Goal: Task Accomplishment & Management: Use online tool/utility

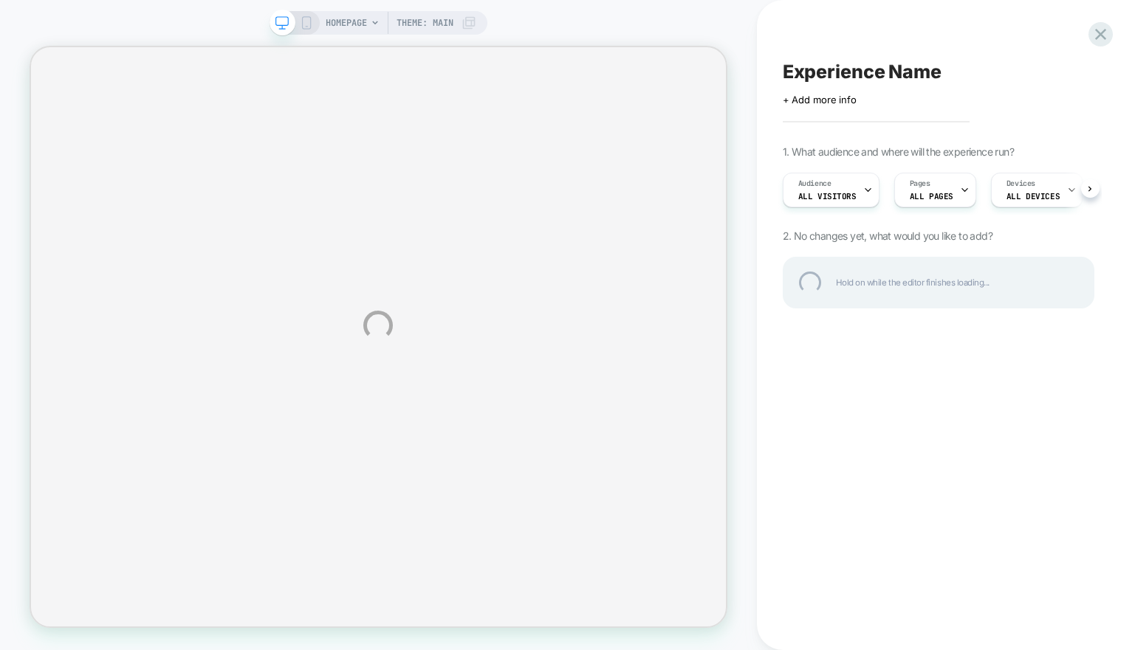
click at [341, 16] on div "HOMEPAGE Theme: MAIN Experience Name Click to edit experience details + Add mor…" at bounding box center [567, 325] width 1135 height 650
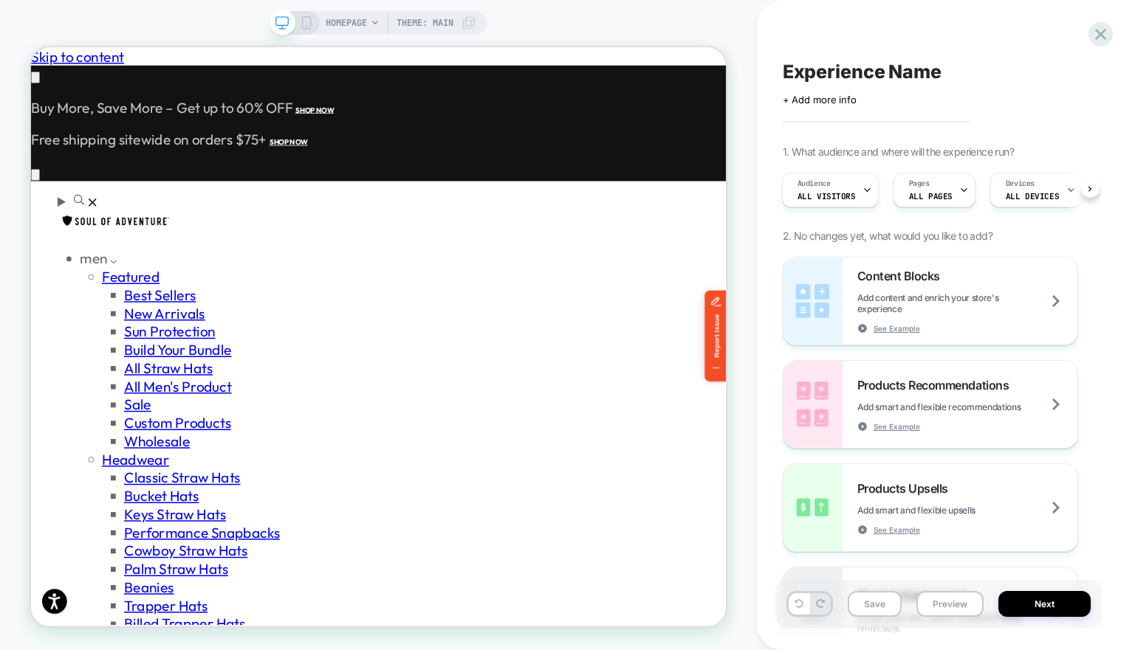
click at [368, 18] on div "HOMEPAGE Theme: MAIN" at bounding box center [401, 23] width 151 height 24
click at [353, 22] on span "HOMEPAGE" at bounding box center [346, 23] width 41 height 24
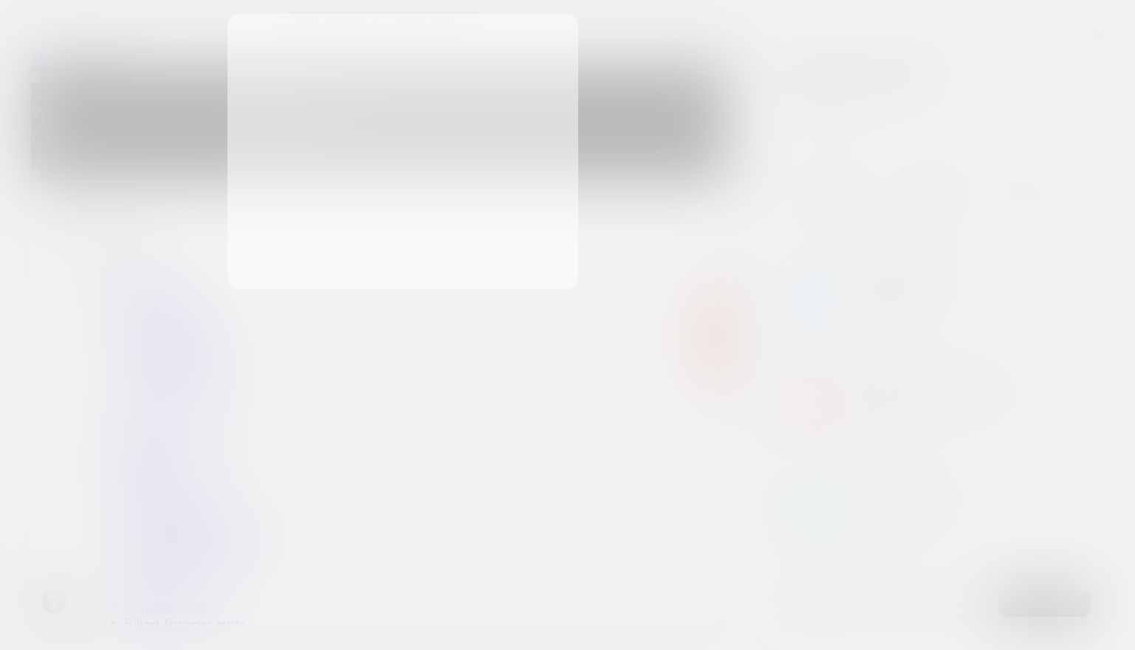
click at [910, 180] on div at bounding box center [567, 325] width 1135 height 650
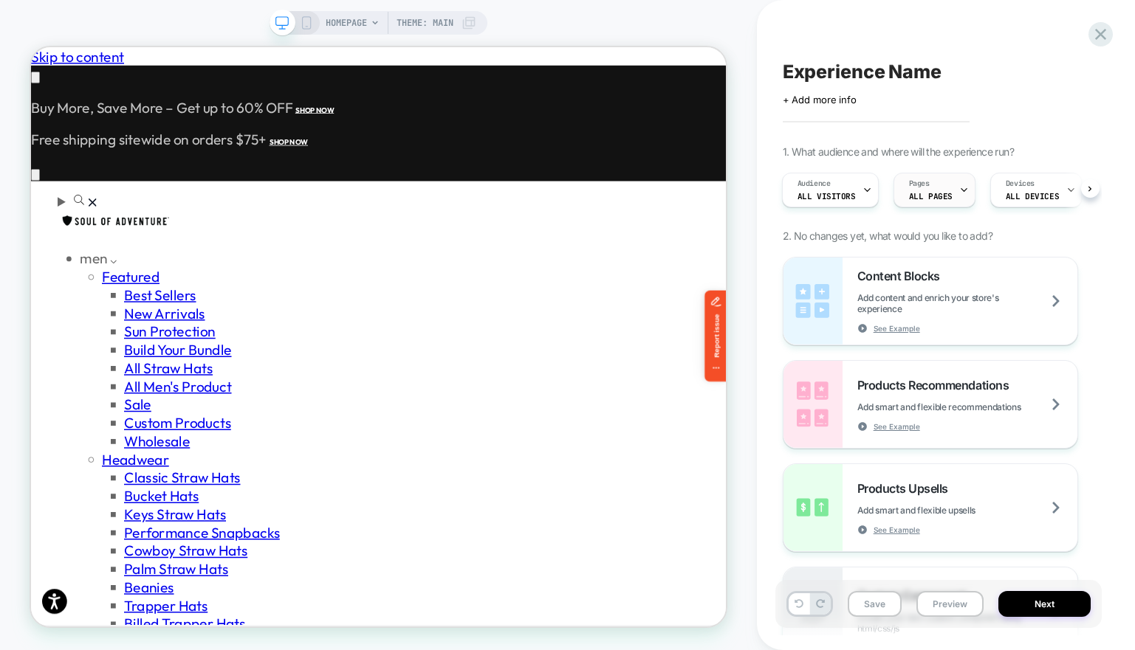
click at [0, 0] on span "Pages" at bounding box center [0, 0] width 0 height 0
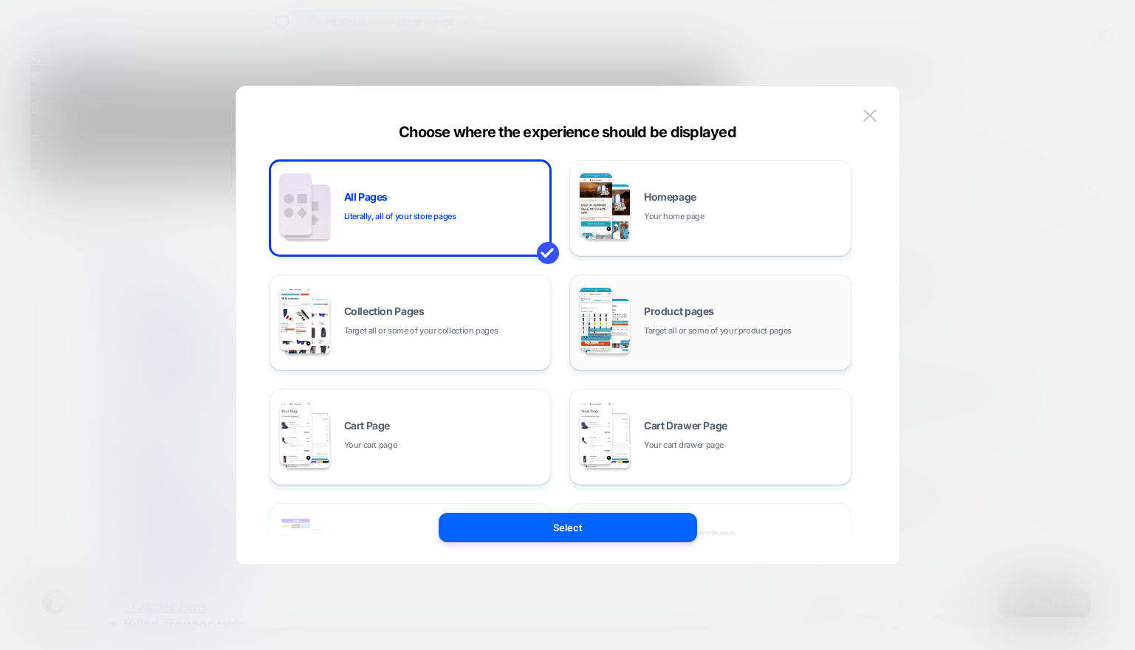
scroll to position [0, 0]
click at [0, 0] on div "Cart Drawer Page Your cart drawer page" at bounding box center [0, 0] width 0 height 0
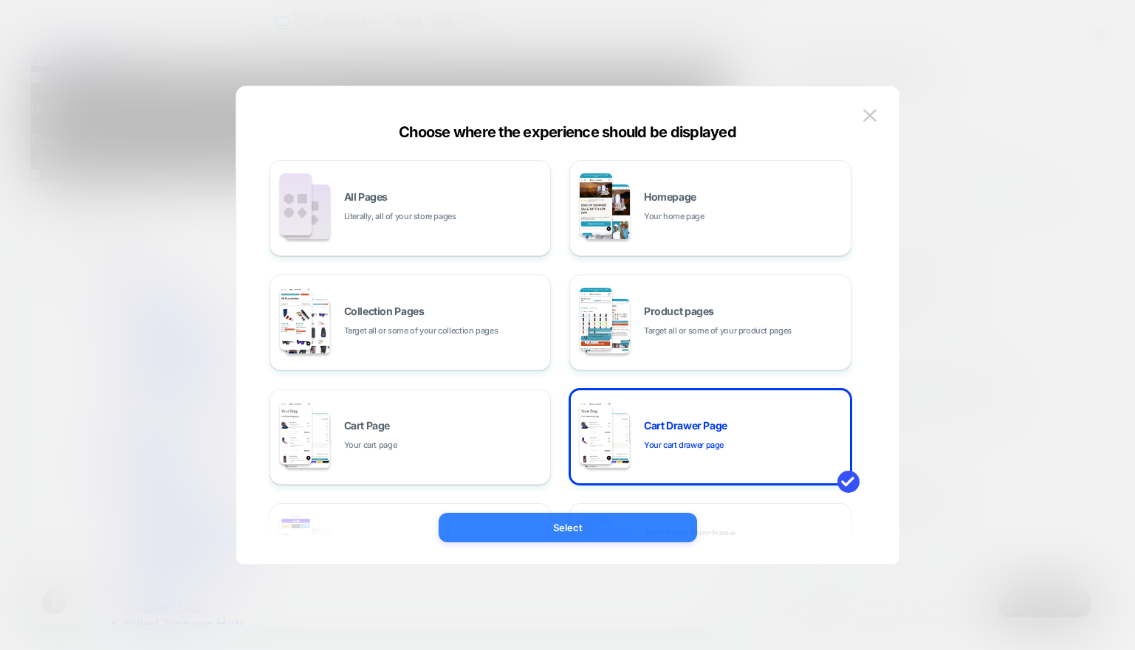
click at [645, 518] on button "Select" at bounding box center [568, 528] width 258 height 30
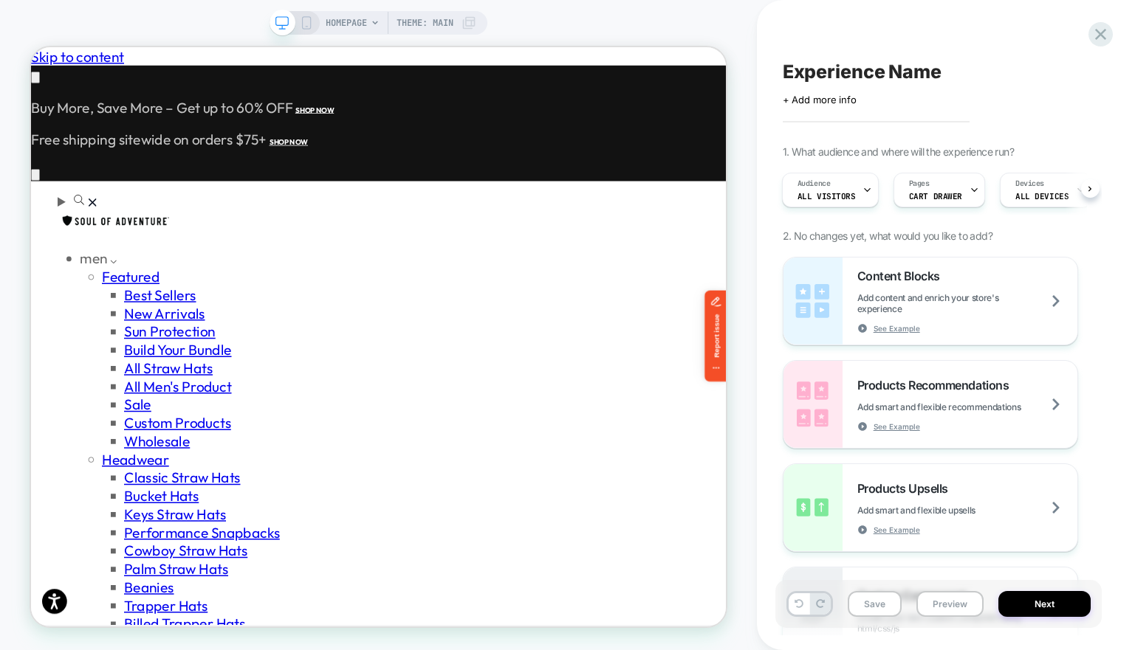
scroll to position [0, 832]
click at [306, 21] on icon at bounding box center [306, 22] width 13 height 13
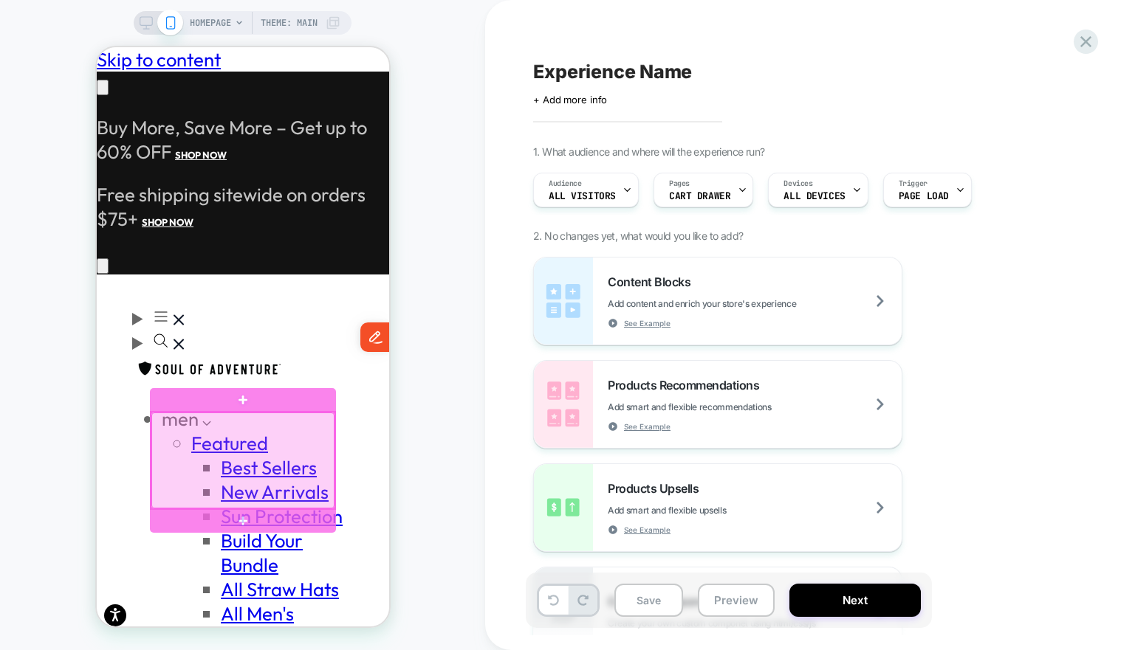
click at [196, 470] on div at bounding box center [243, 461] width 184 height 96
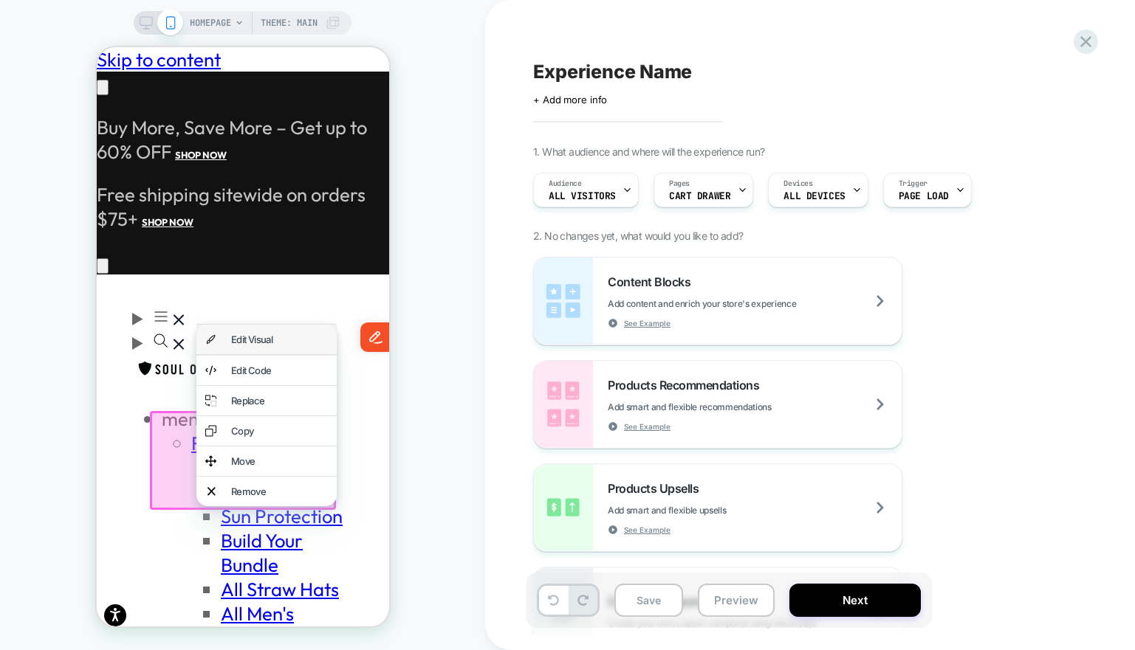
scroll to position [0, 242]
click at [258, 346] on div "Edit Visual" at bounding box center [266, 340] width 140 height 30
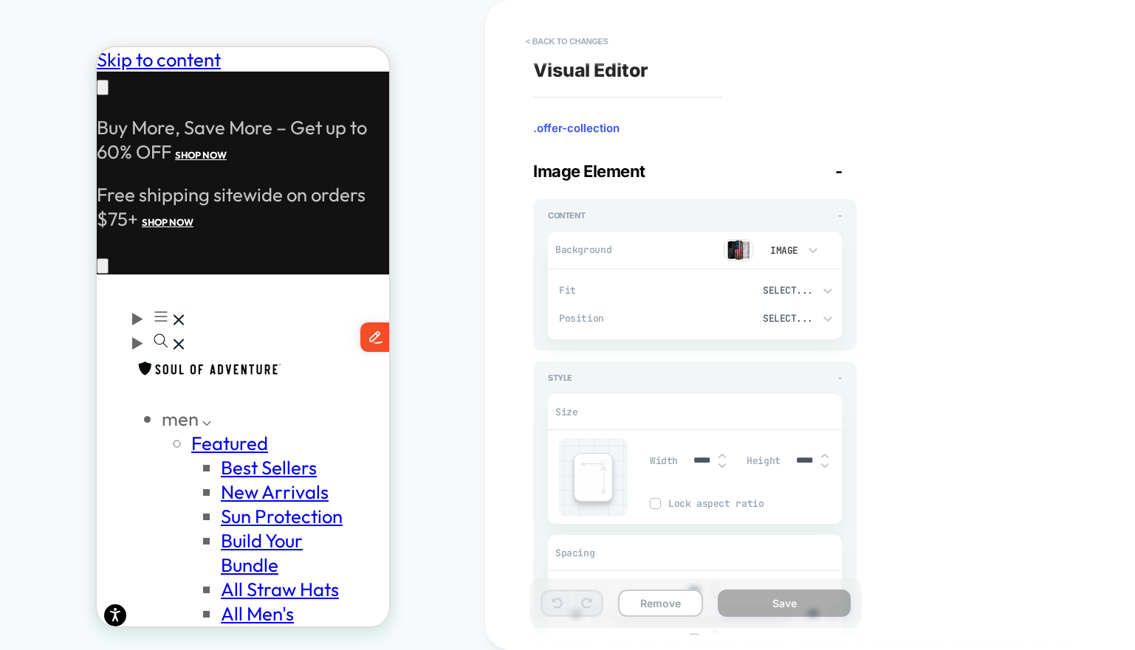
scroll to position [0, 0]
click at [808, 253] on icon at bounding box center [813, 250] width 15 height 15
click at [789, 298] on div "None" at bounding box center [790, 288] width 62 height 31
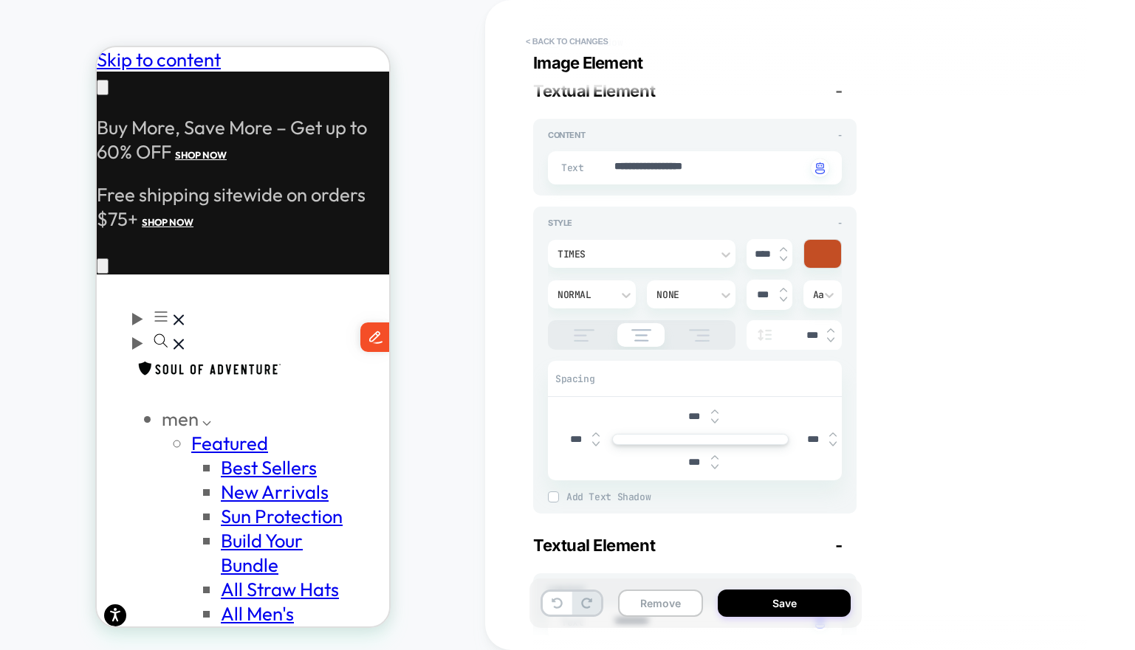
scroll to position [0, 242]
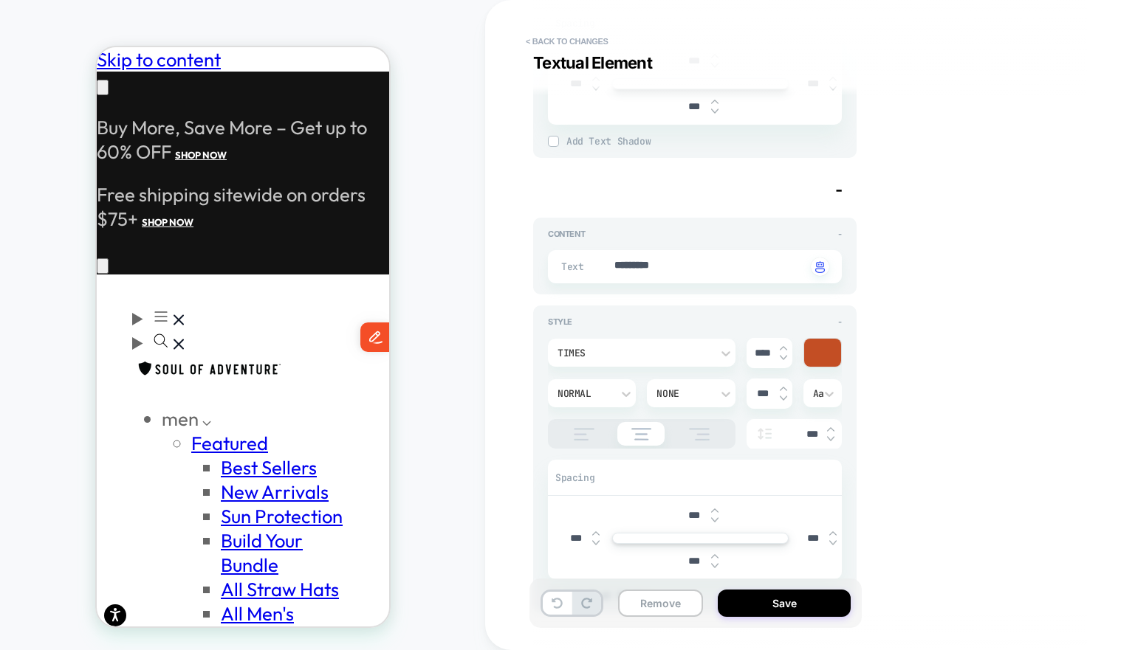
scroll to position [1068, 0]
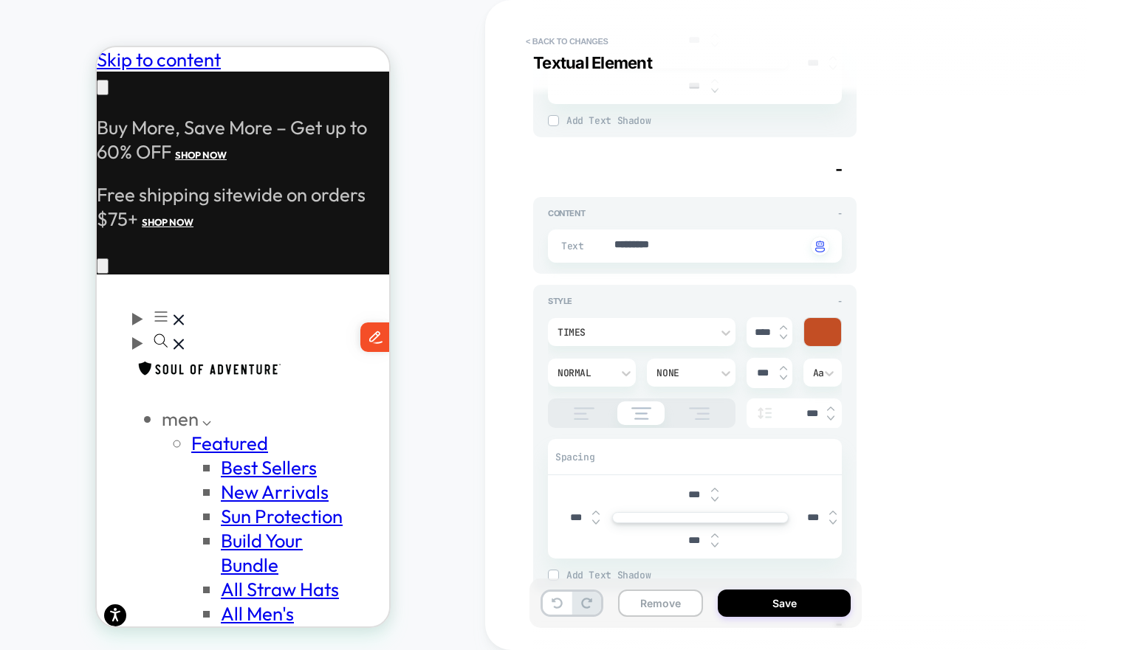
click at [650, 410] on img at bounding box center [641, 414] width 35 height 13
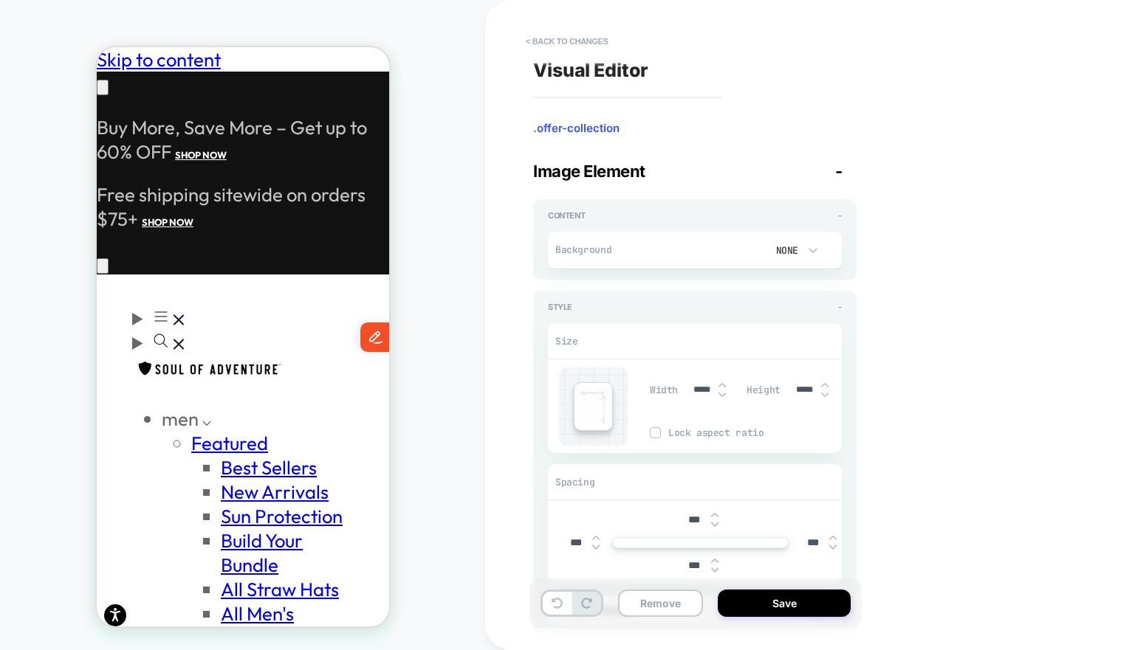
scroll to position [0, 242]
click at [783, 349] on div "Image" at bounding box center [790, 350] width 62 height 31
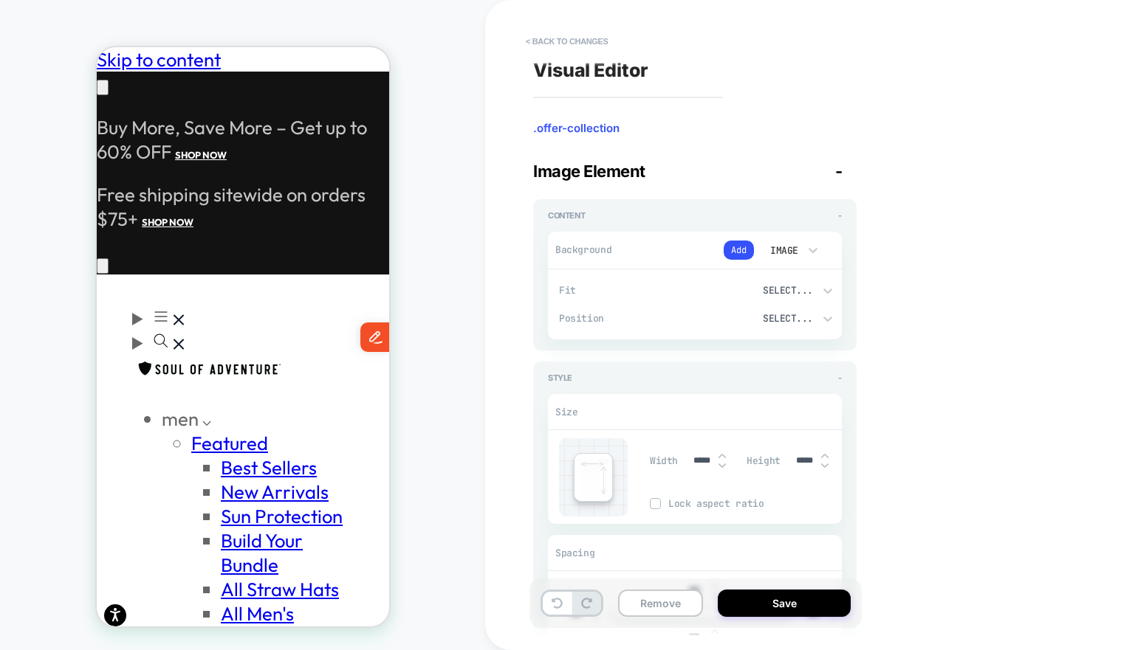
scroll to position [0, 0]
click at [562, 598] on icon at bounding box center [557, 603] width 11 height 11
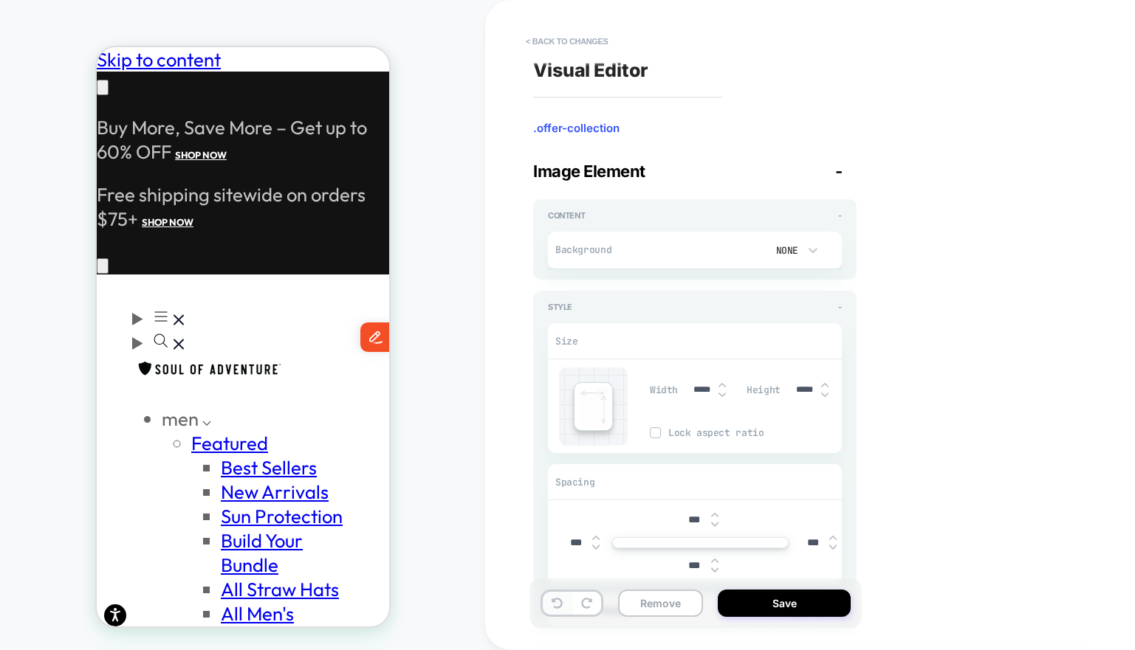
scroll to position [0, 242]
click at [560, 600] on icon at bounding box center [557, 603] width 11 height 11
type textarea "*"
